Goal: Check status: Verify the current state of an ongoing process or item

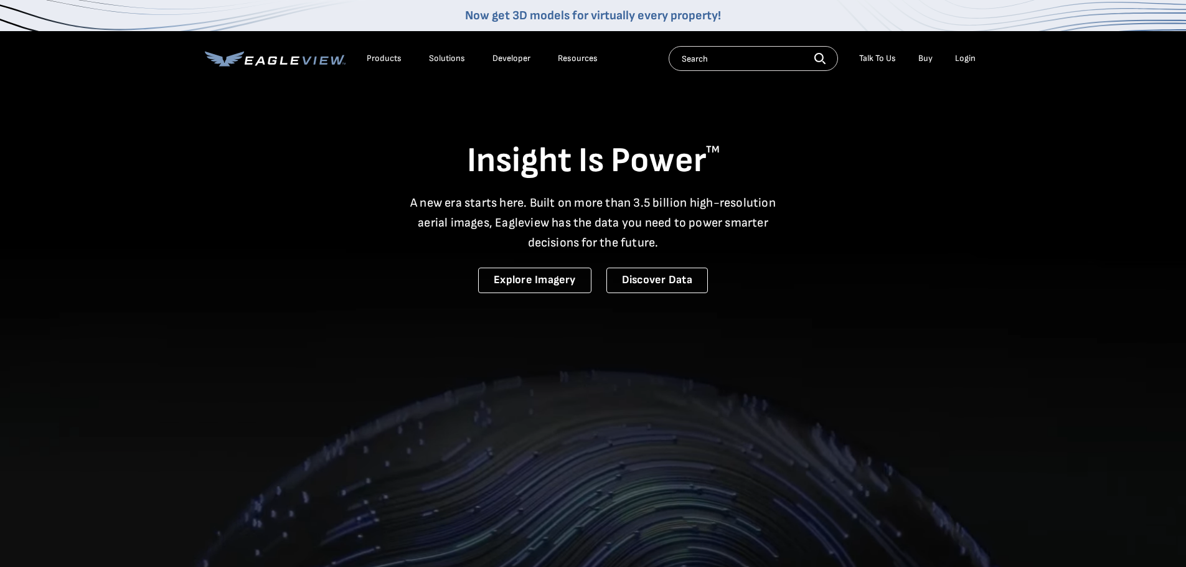
click at [960, 57] on div "Login" at bounding box center [965, 58] width 21 height 11
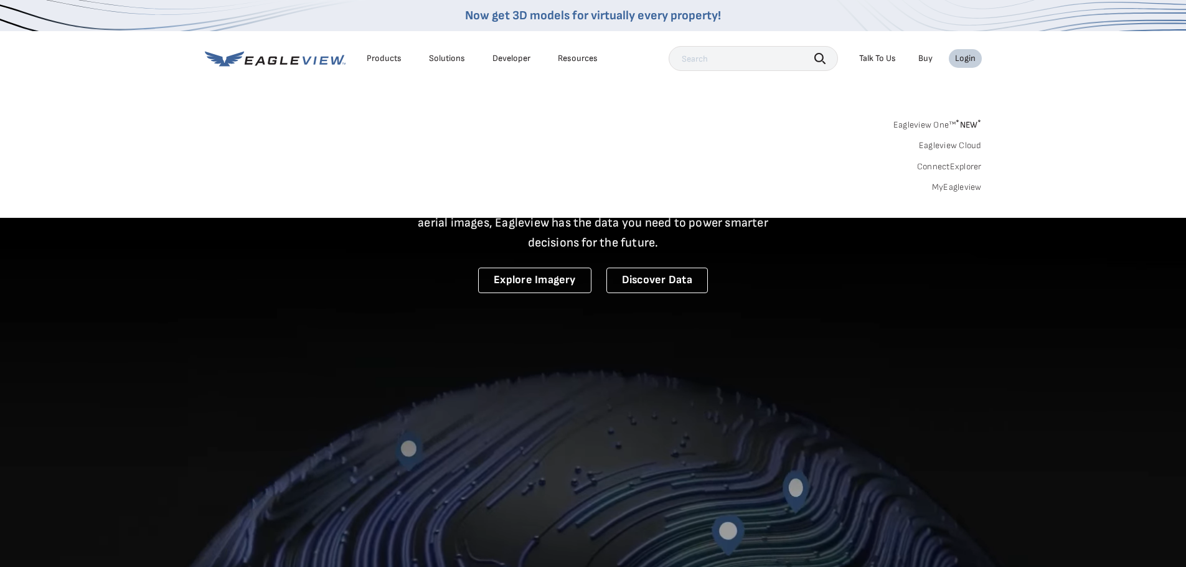
click at [945, 188] on link "MyEagleview" at bounding box center [957, 187] width 50 height 11
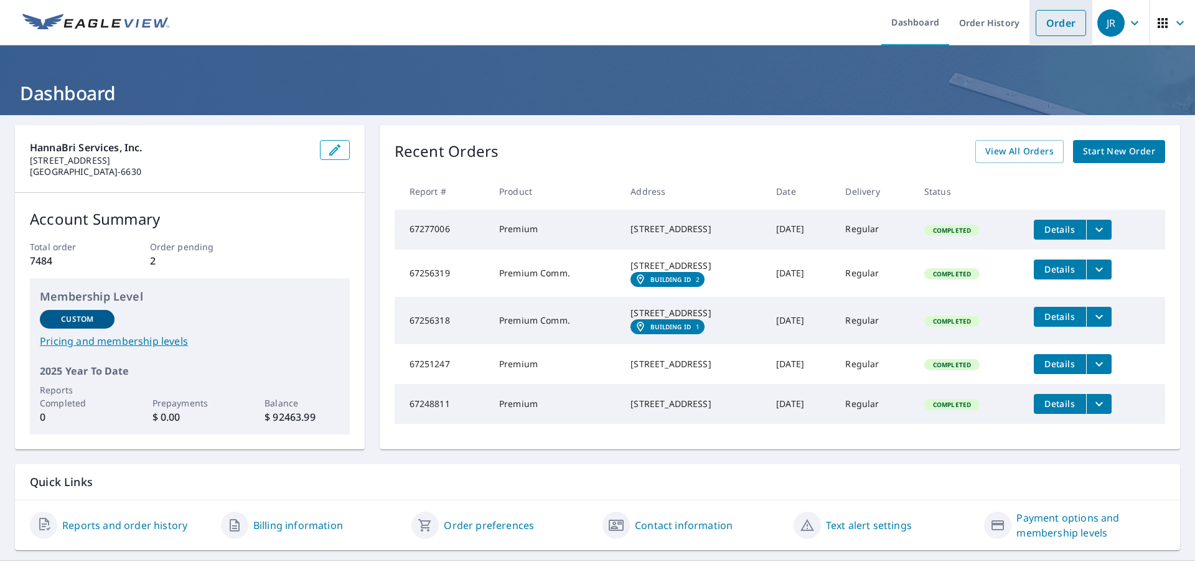
click at [1045, 19] on link "Order" at bounding box center [1061, 23] width 50 height 26
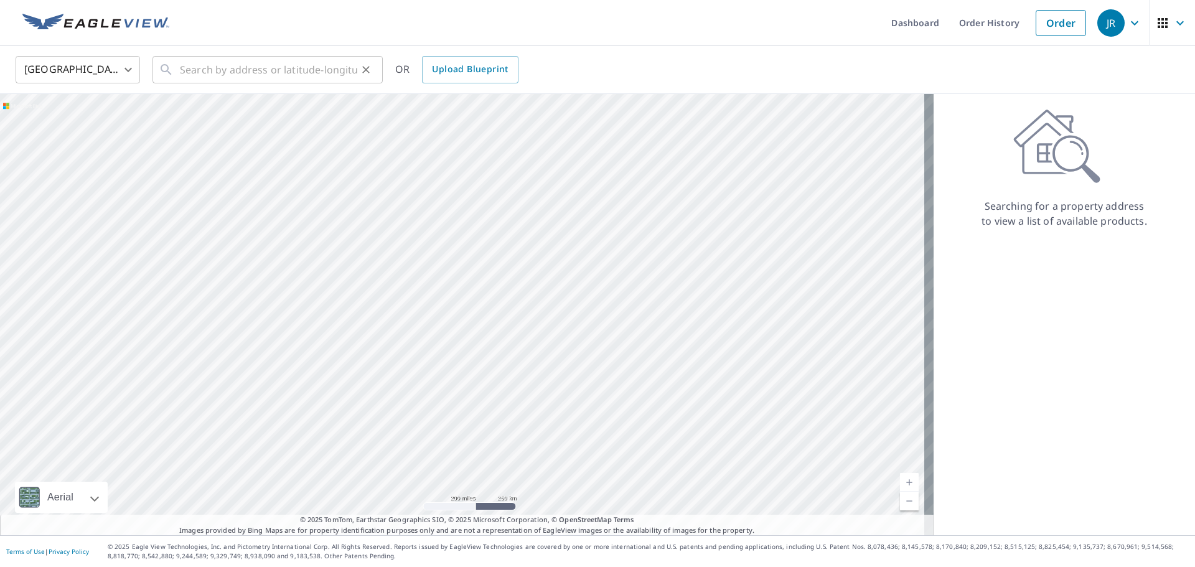
click at [179, 62] on div "​" at bounding box center [268, 69] width 230 height 27
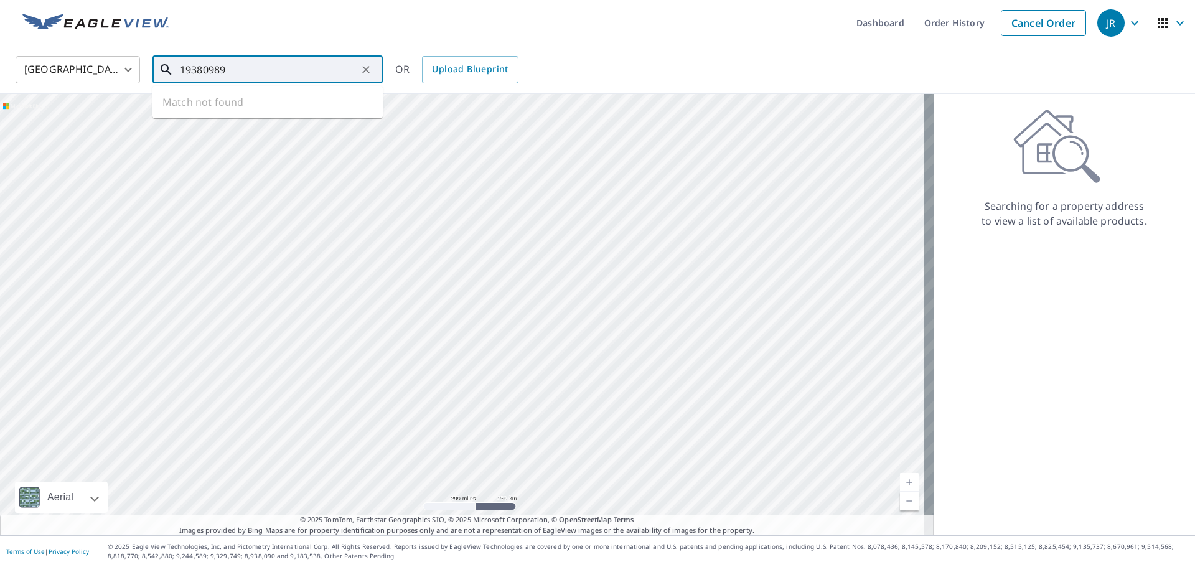
type input "19380989"
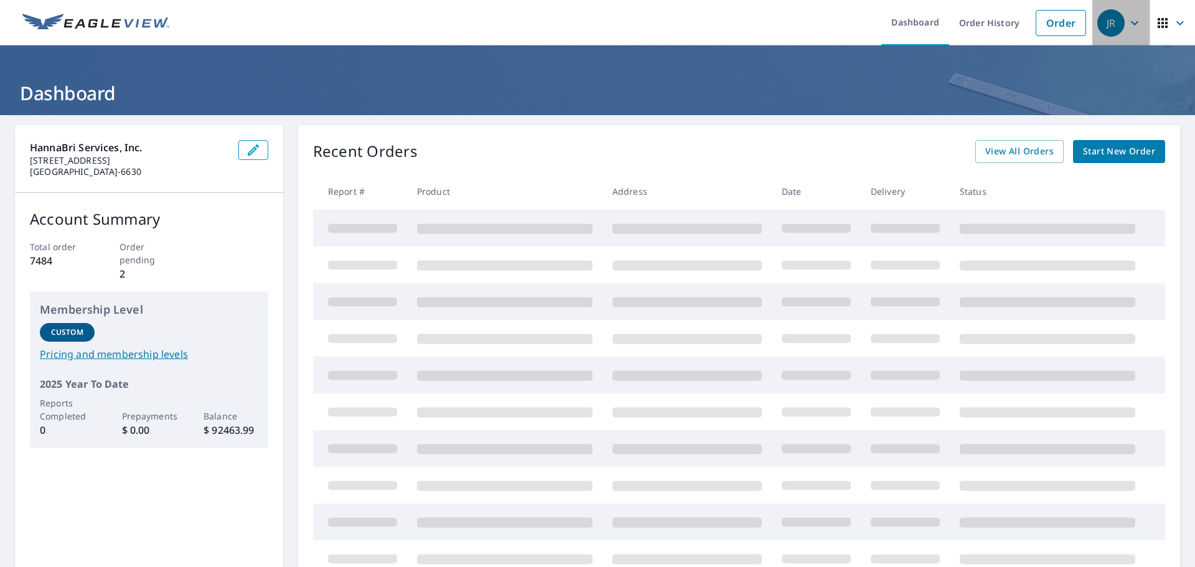
click at [1129, 19] on icon "button" at bounding box center [1134, 23] width 15 height 15
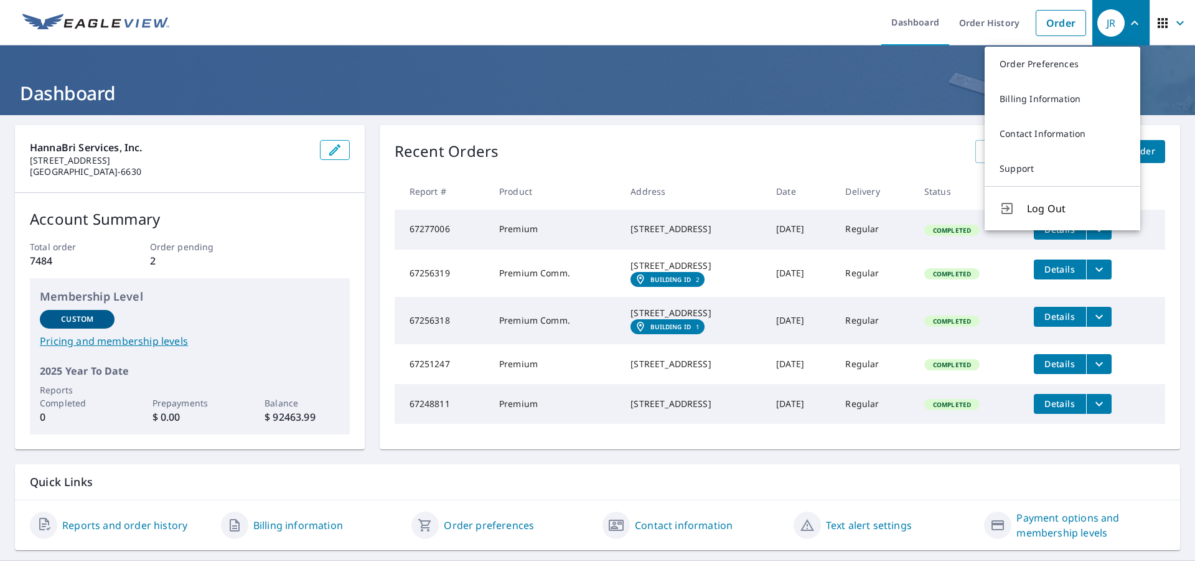
click at [1175, 20] on icon "button" at bounding box center [1180, 23] width 15 height 15
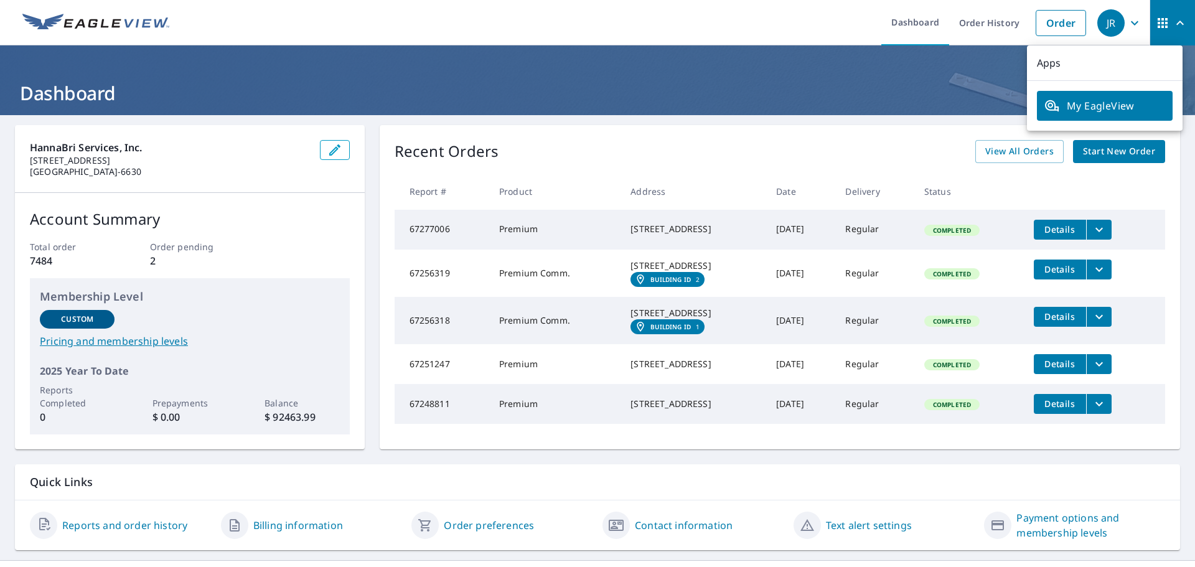
click at [1175, 20] on icon "button" at bounding box center [1180, 23] width 15 height 15
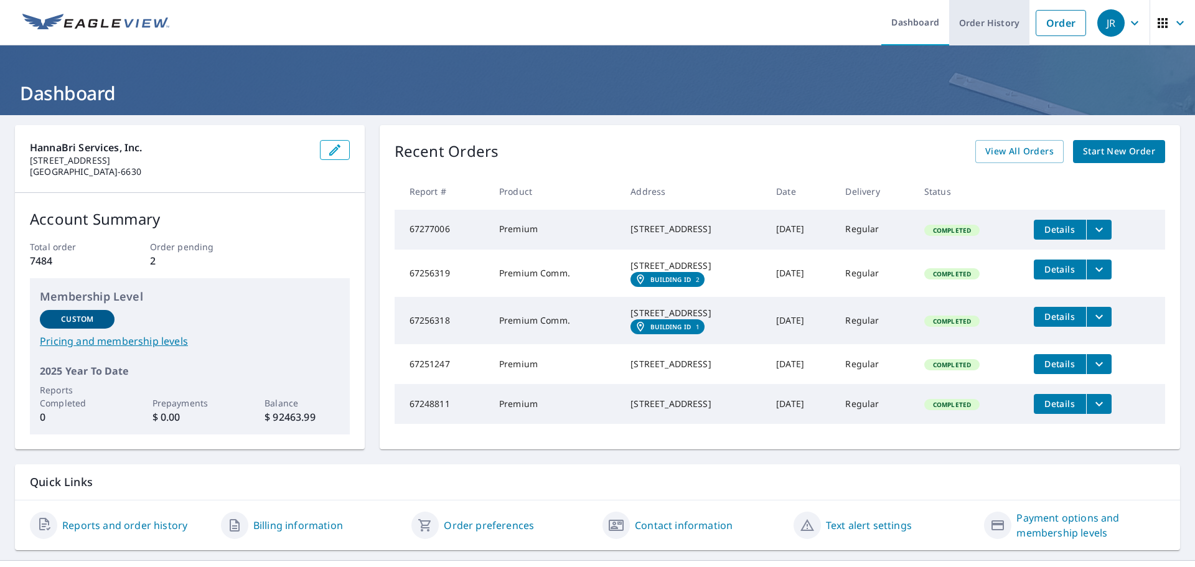
click at [1002, 26] on link "Order History" at bounding box center [989, 22] width 80 height 45
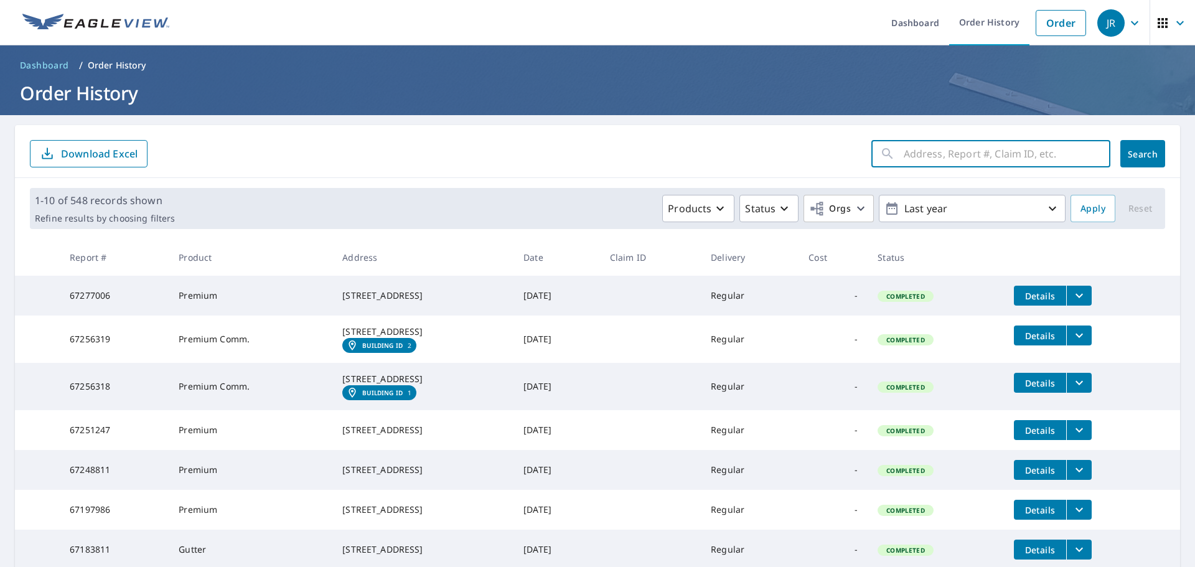
click at [922, 158] on input "text" at bounding box center [1007, 153] width 207 height 35
type input "19380989"
click button "Search" at bounding box center [1143, 153] width 45 height 27
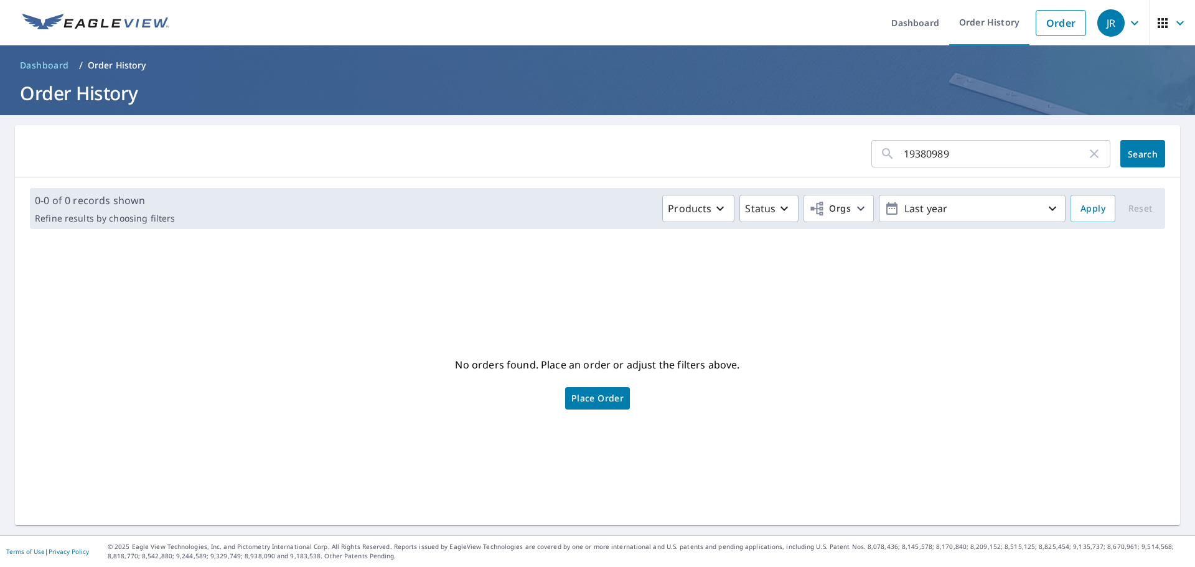
drag, startPoint x: 959, startPoint y: 148, endPoint x: 734, endPoint y: 115, distance: 227.3
click at [734, 115] on div "Dashboard Order History Order JR Dashboard / Order History Order History 193809…" at bounding box center [597, 283] width 1195 height 567
type input "8935 106"
click at [1161, 156] on div "8935 106 ​ Search" at bounding box center [597, 151] width 1165 height 53
click at [1139, 154] on span "Search" at bounding box center [1143, 154] width 25 height 12
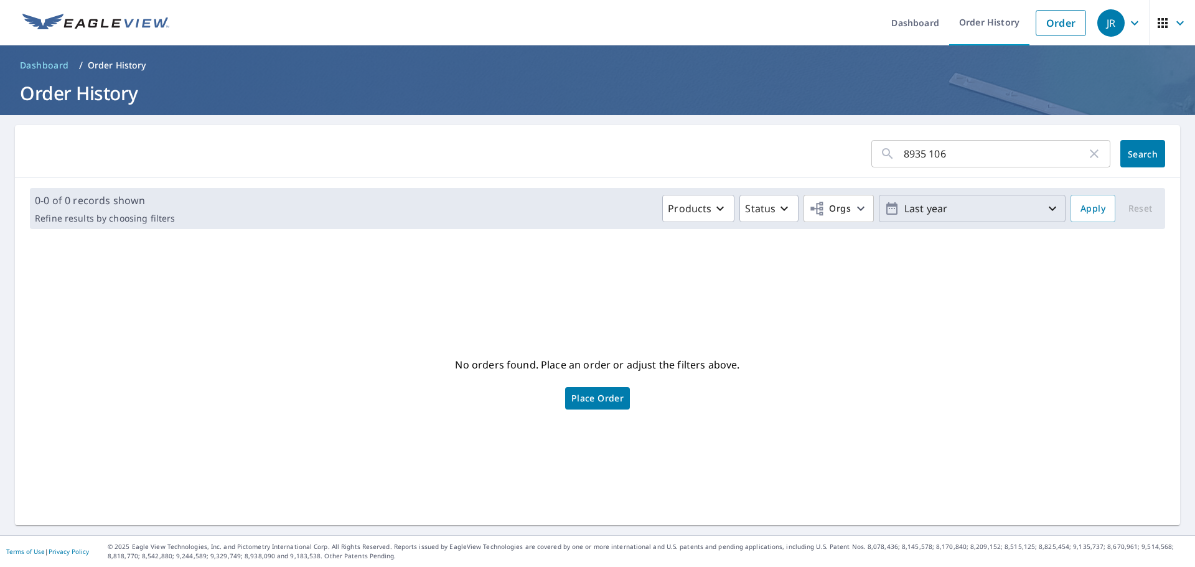
click at [1048, 210] on icon "button" at bounding box center [1052, 208] width 15 height 15
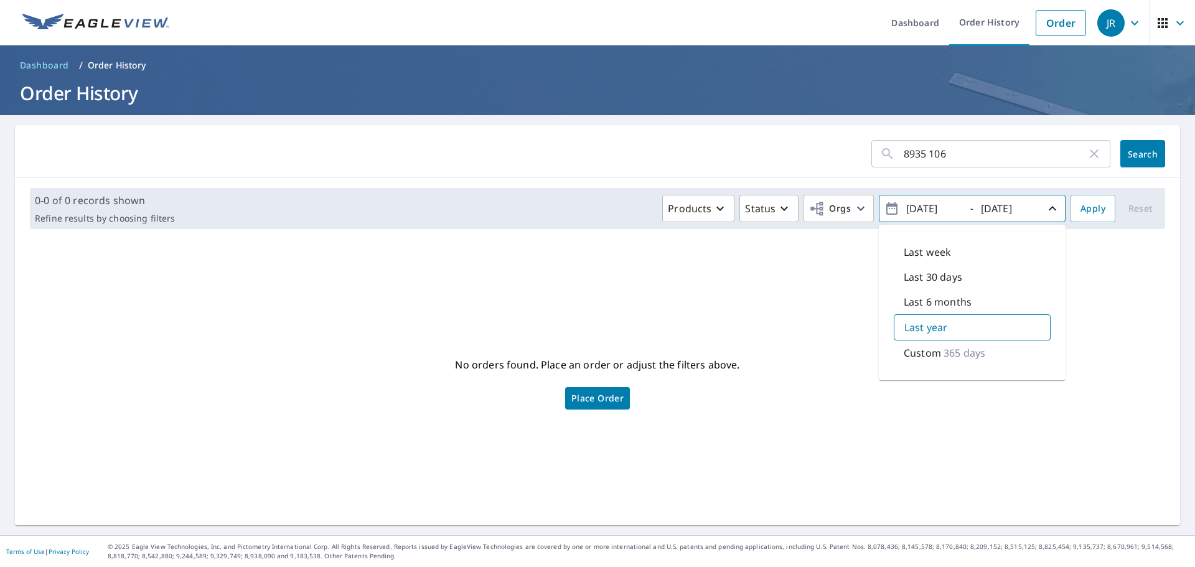
click at [916, 352] on p "Custom" at bounding box center [922, 353] width 37 height 15
type input "2017/01/01"
click at [984, 215] on input "2025/09/08" at bounding box center [1007, 209] width 61 height 20
click at [989, 209] on input "2025/09/08" at bounding box center [1007, 209] width 61 height 20
type input "2017/08/05"
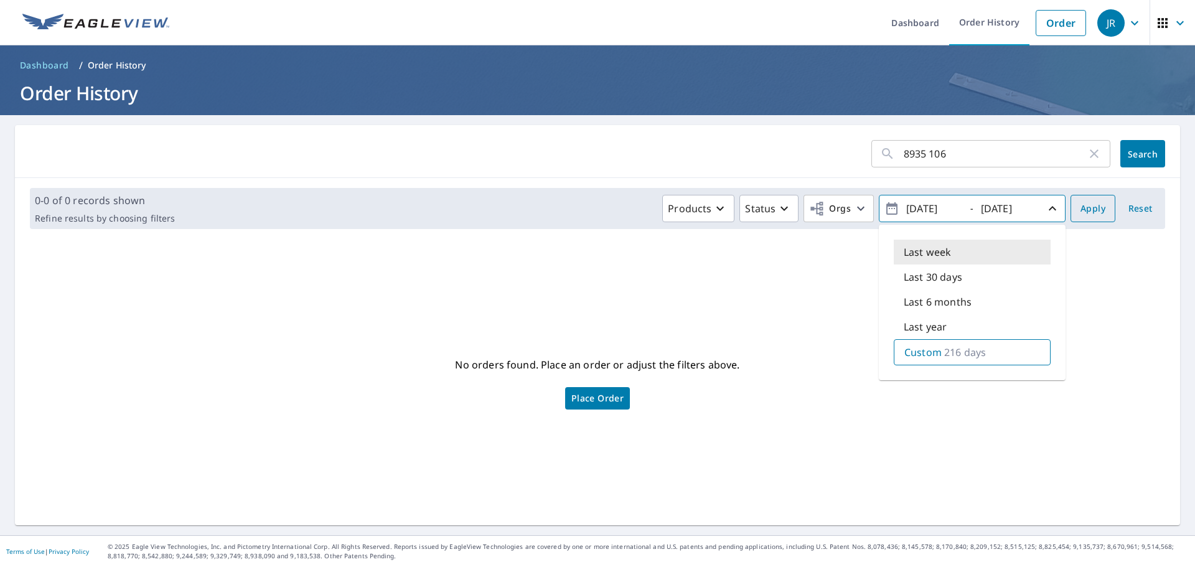
click at [1081, 206] on span "Apply" at bounding box center [1093, 209] width 25 height 16
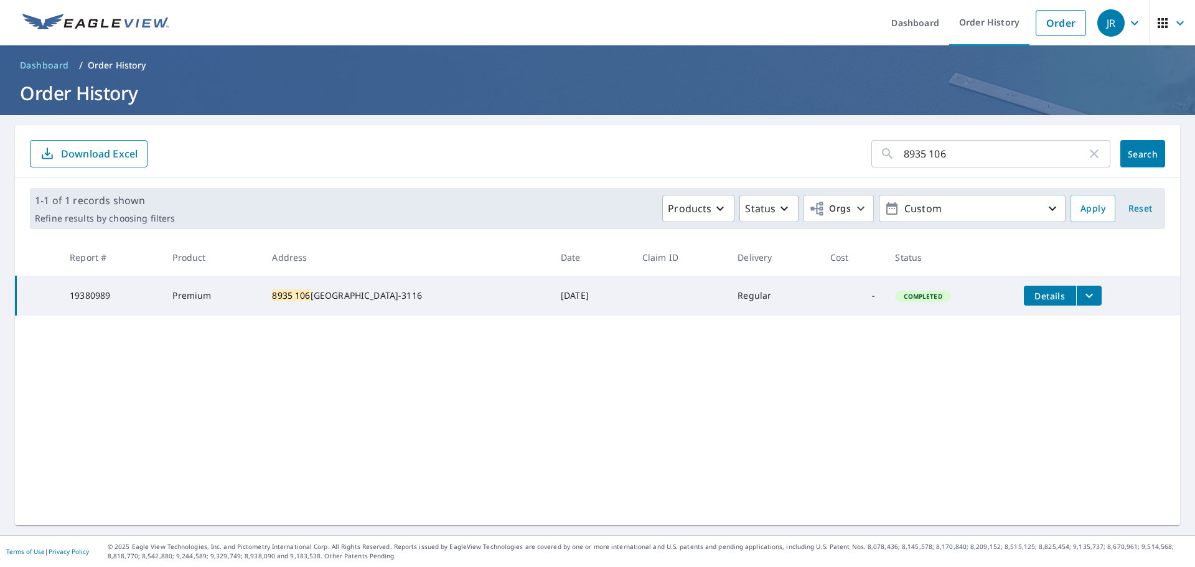
click at [1082, 297] on icon "filesDropdownBtn-19380989" at bounding box center [1089, 295] width 15 height 15
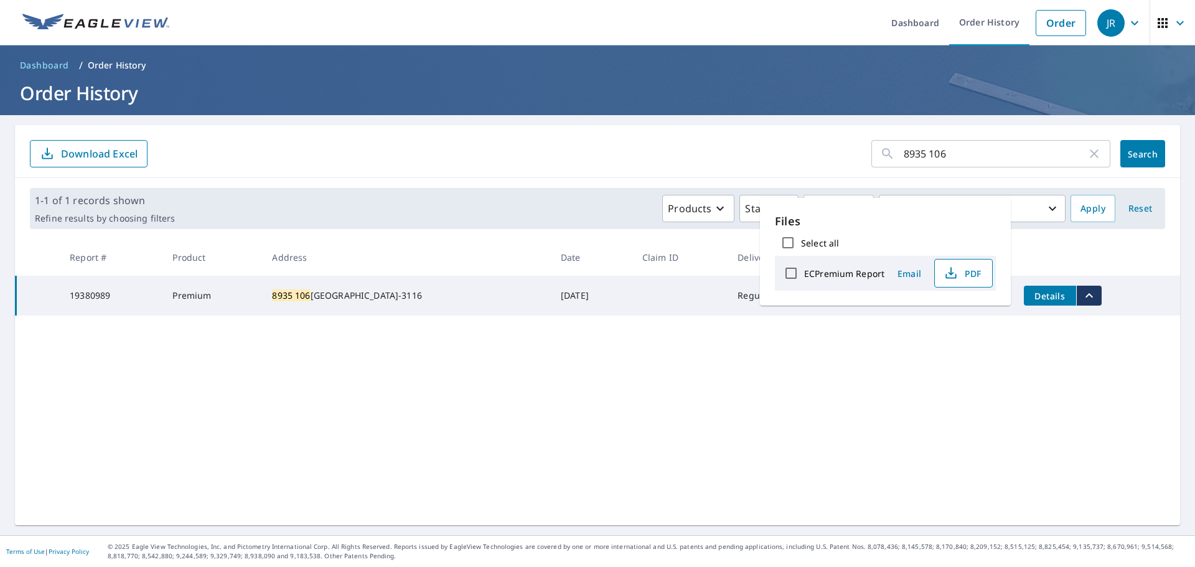
click at [979, 275] on span "PDF" at bounding box center [963, 273] width 40 height 15
